Goal: Task Accomplishment & Management: Manage account settings

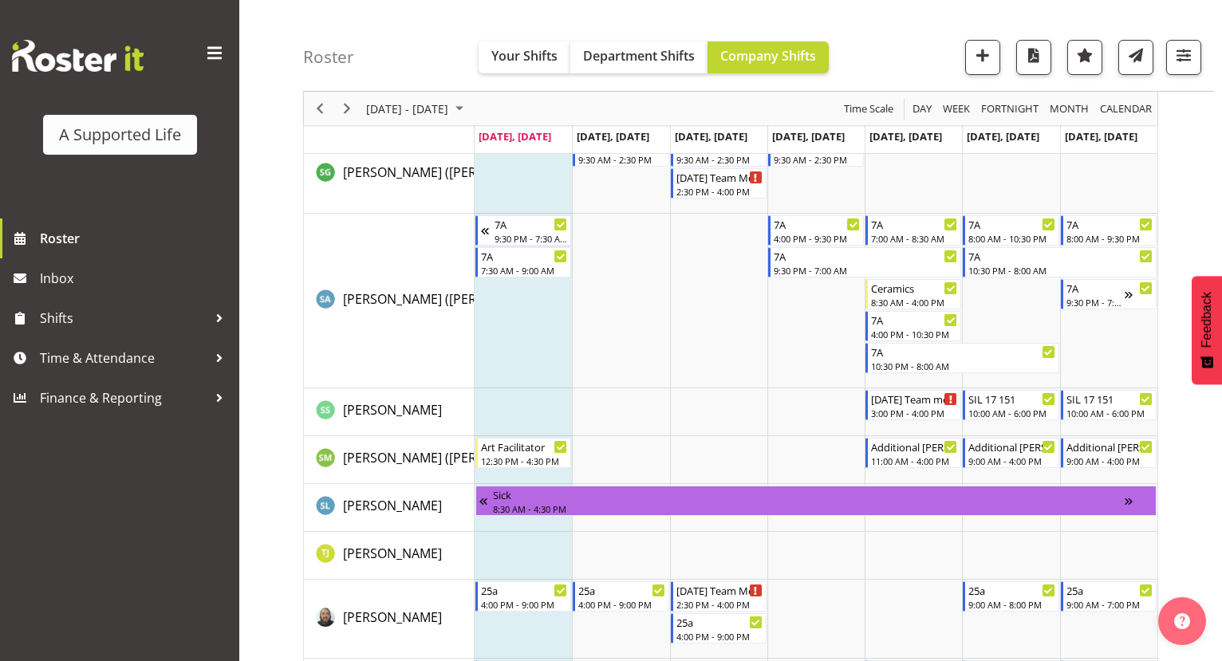
scroll to position [8573, 0]
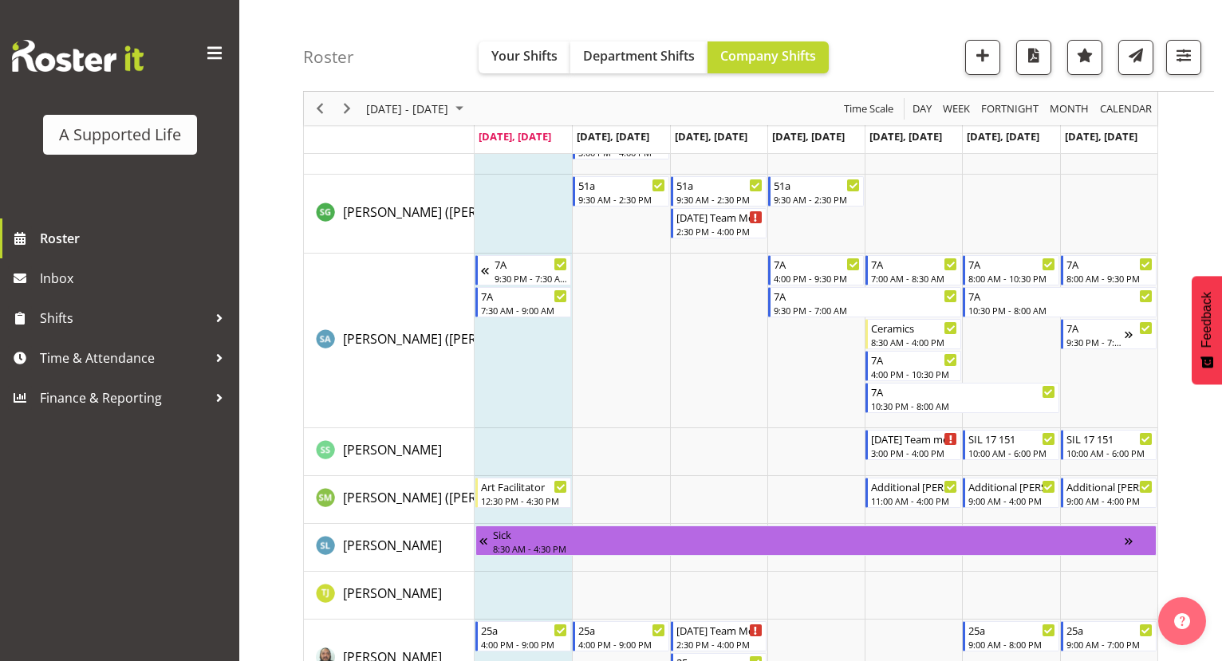
scroll to position [8537, 0]
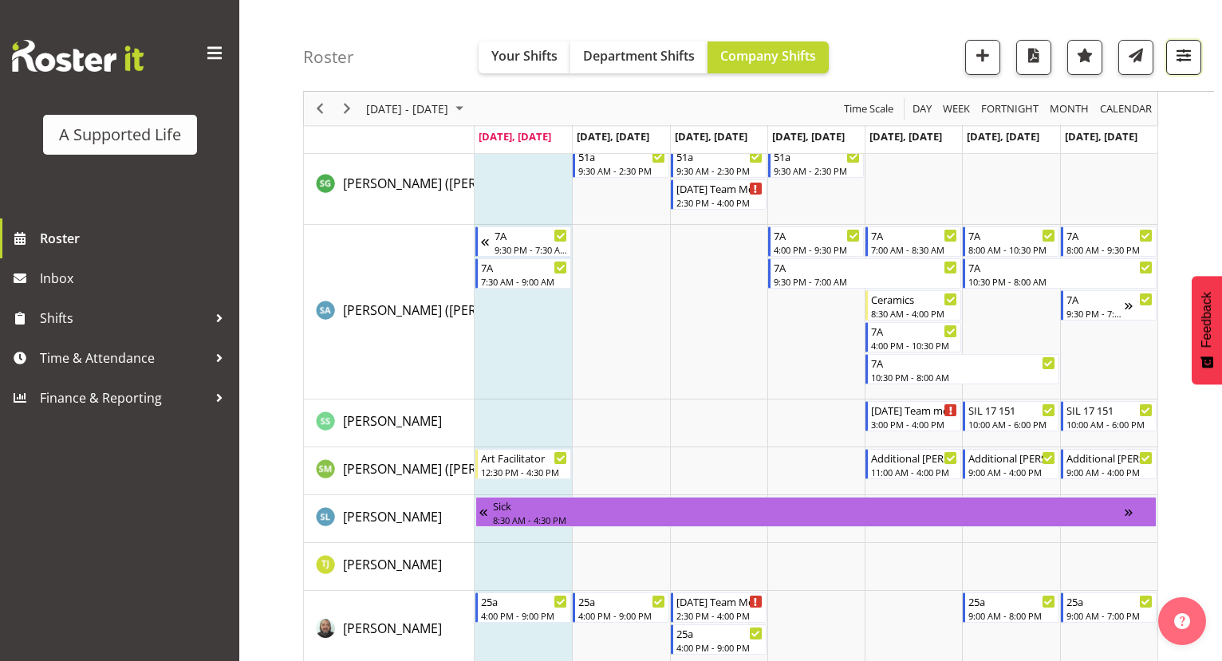
click at [1190, 62] on span "button" at bounding box center [1184, 55] width 21 height 21
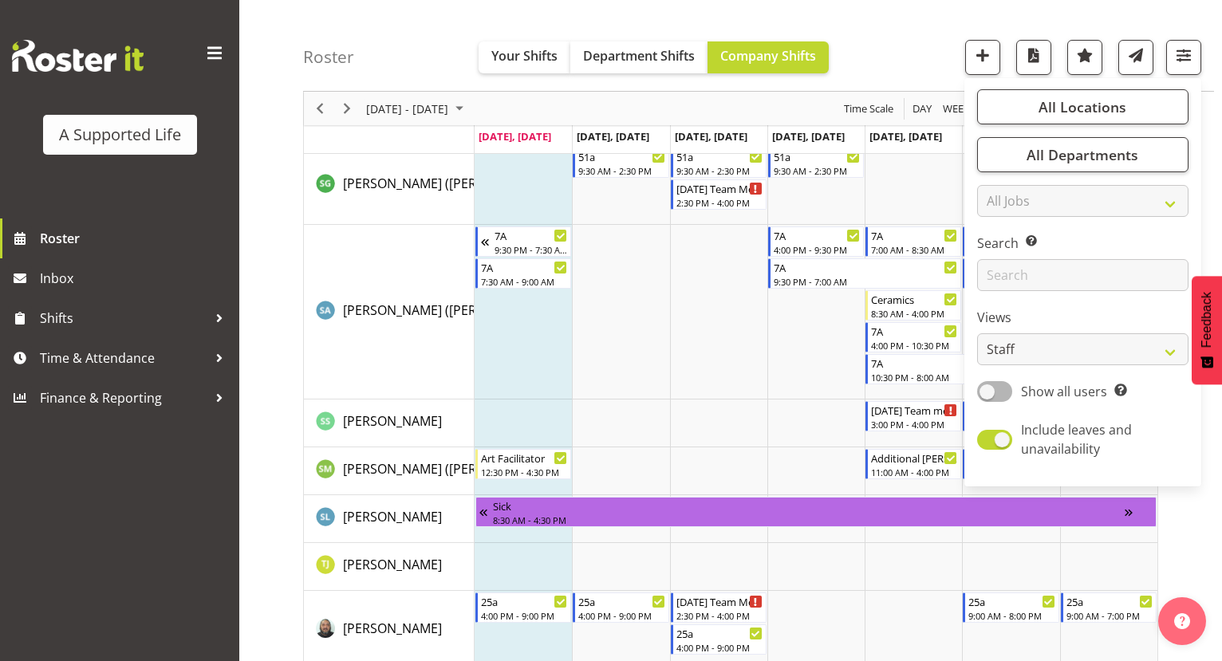
click at [1064, 253] on div "Search Search for a particular employee" at bounding box center [1082, 262] width 211 height 57
click at [1064, 270] on input "text" at bounding box center [1082, 275] width 211 height 32
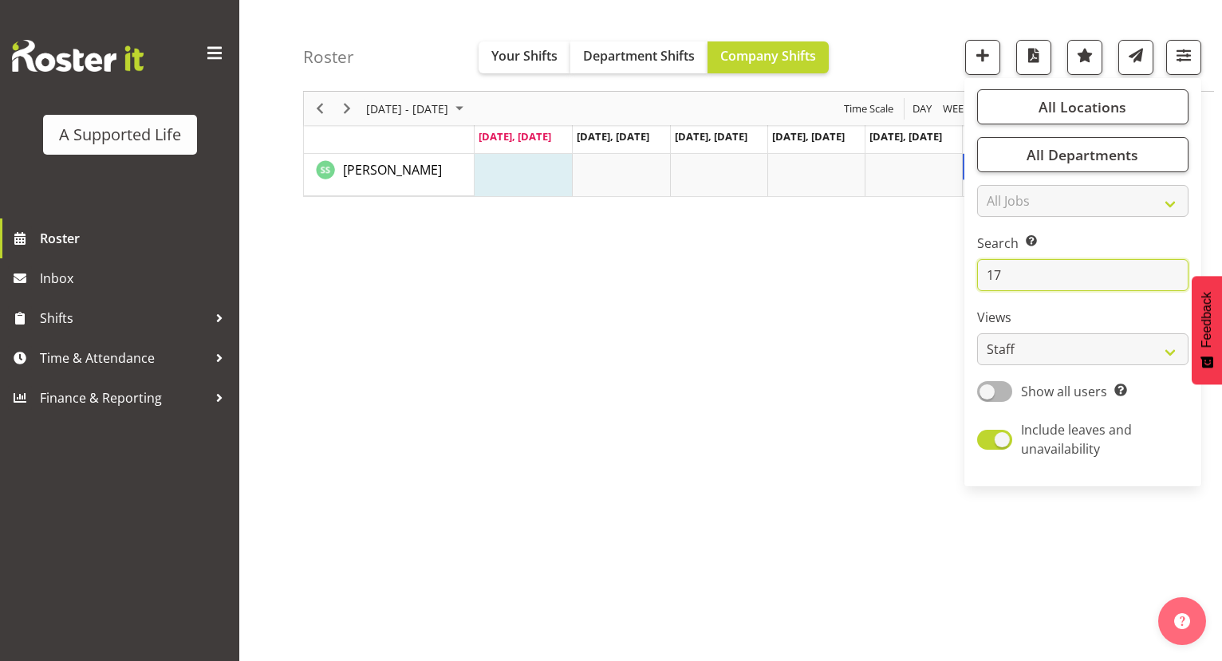
scroll to position [128, 0]
type input "17"
click at [884, 442] on div "September 01 - 07, 2025 Today Day Week Fortnight Month calendar Month Agenda Ti…" at bounding box center [762, 342] width 919 height 638
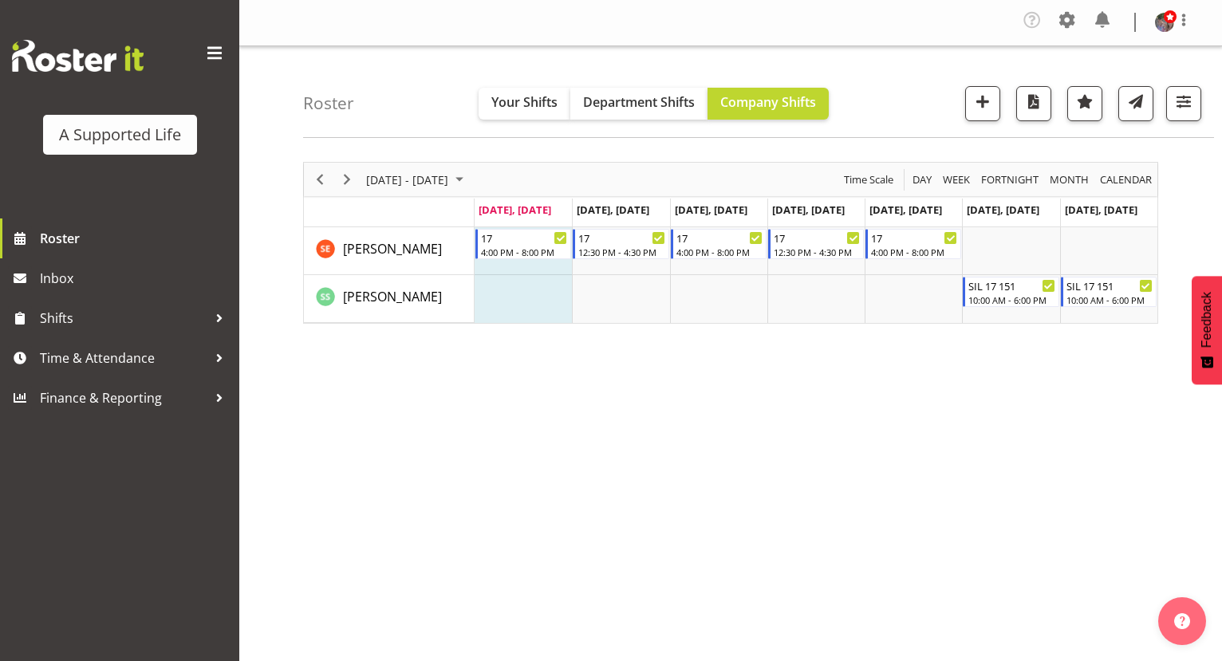
scroll to position [0, 0]
click at [1066, 512] on div "September 01 - 07, 2025 Today Day Week Fortnight Month calendar Month Agenda Ti…" at bounding box center [762, 470] width 919 height 638
click at [176, 249] on span "Roster" at bounding box center [135, 239] width 191 height 24
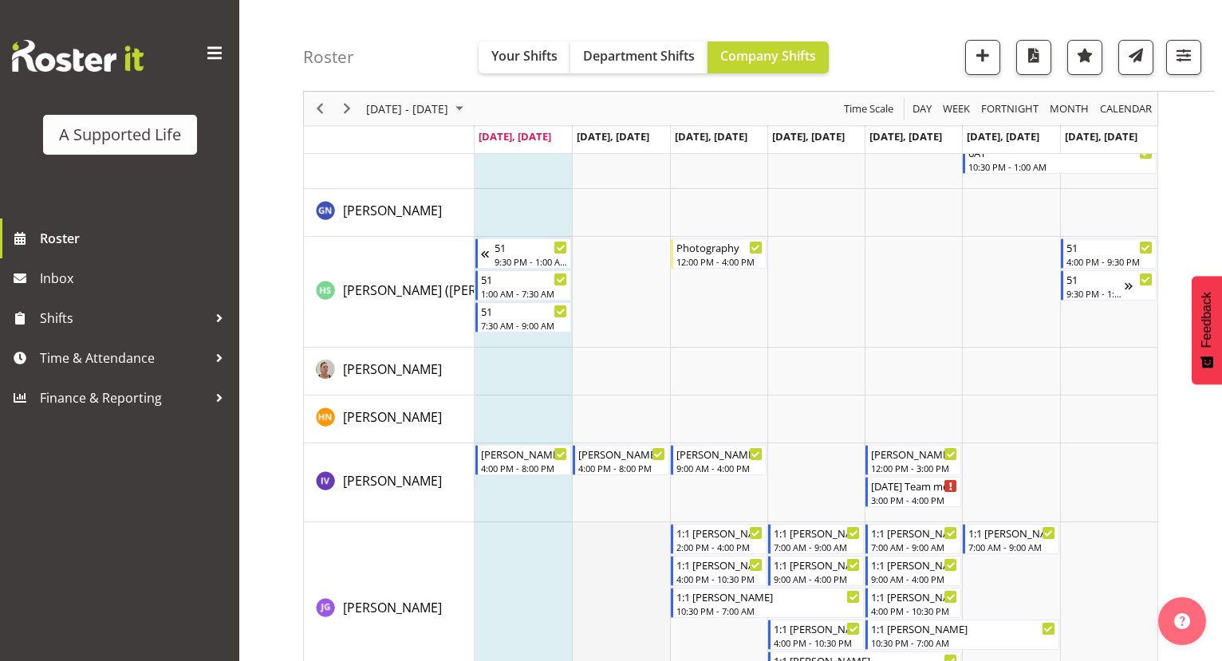
scroll to position [3910, 0]
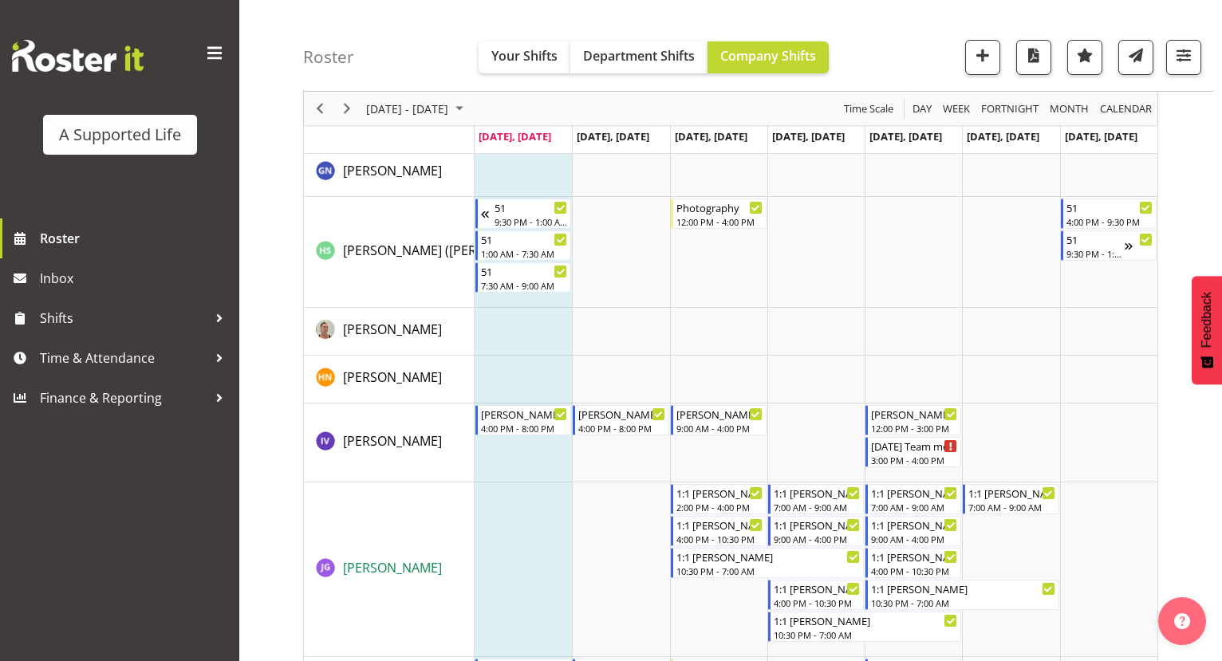
click at [349, 568] on span "[PERSON_NAME]" at bounding box center [392, 568] width 99 height 18
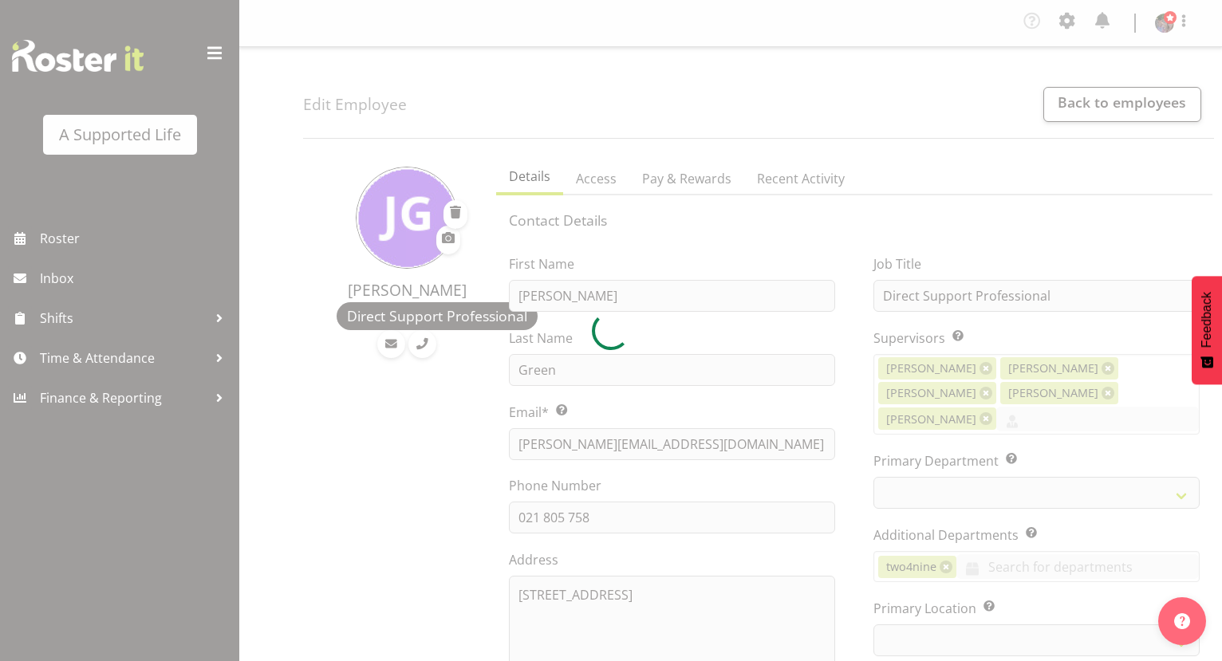
select select "TimelineWeek"
select select
select select "1216"
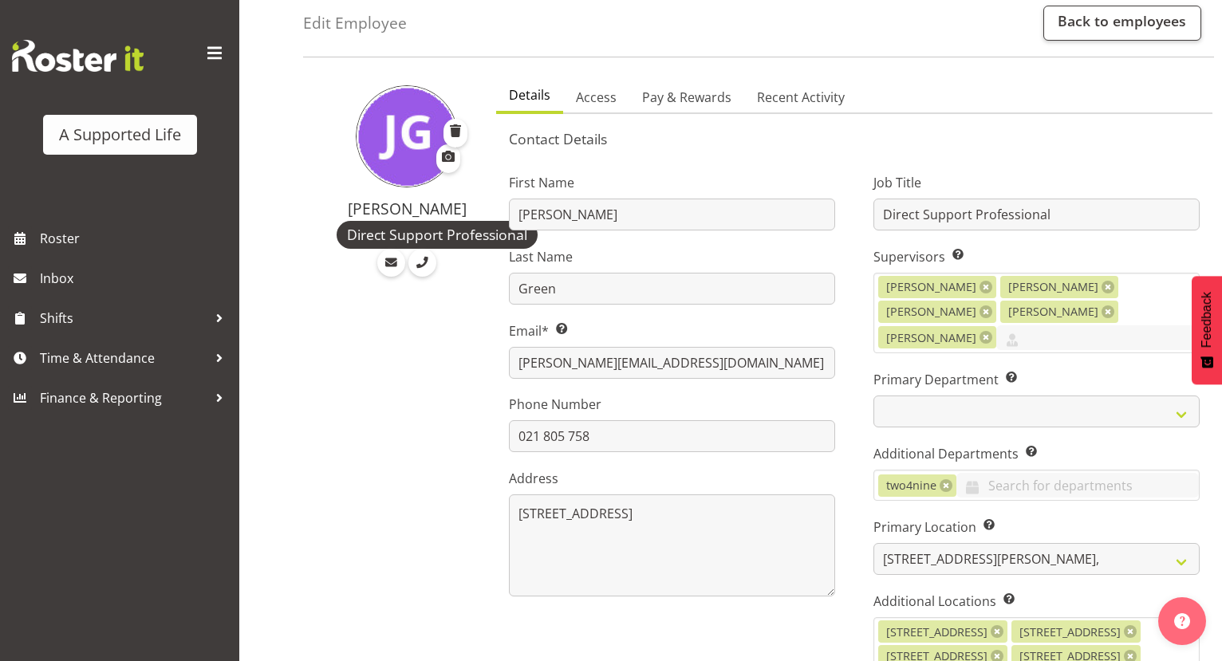
scroll to position [319, 0]
